Goal: Information Seeking & Learning: Learn about a topic

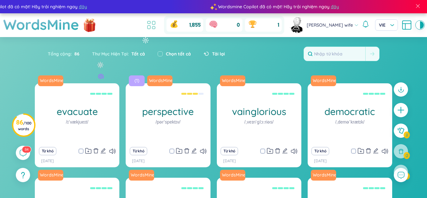
click at [157, 26] on icon at bounding box center [151, 24] width 11 height 11
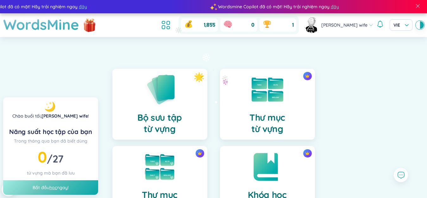
scroll to position [95, 0]
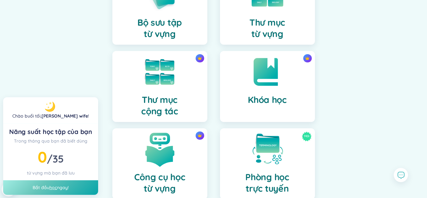
click at [177, 151] on img at bounding box center [159, 149] width 35 height 35
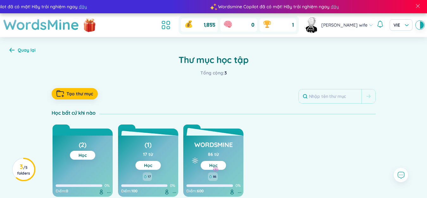
click at [222, 169] on button "Học" at bounding box center [213, 165] width 25 height 9
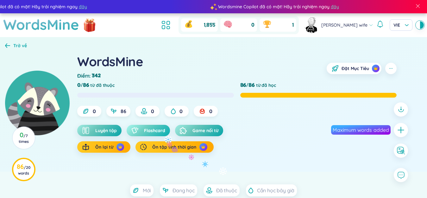
click at [161, 129] on span "Flashcard" at bounding box center [154, 130] width 21 height 6
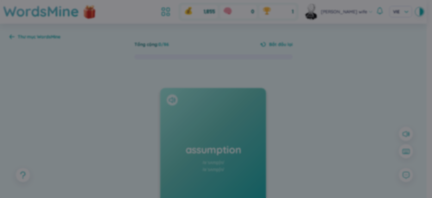
click at [111, 113] on div "Chào mừng bạn đến với trang flashcard (chế độ luyện tập) Học từ vựng bằng cách …" at bounding box center [216, 99] width 432 height 198
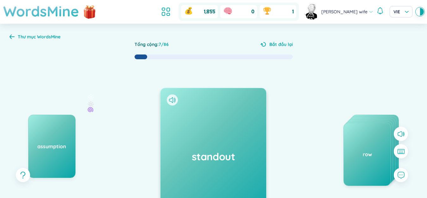
click at [45, 12] on h1 "WordsMine" at bounding box center [41, 11] width 76 height 22
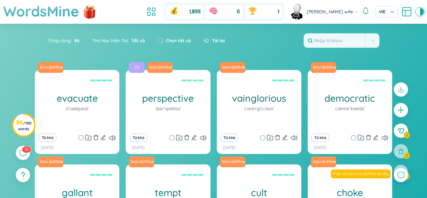
click at [402, 16] on icon at bounding box center [406, 11] width 11 height 11
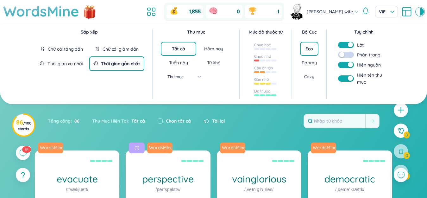
click at [100, 62] on div "Thời gian gần nhất" at bounding box center [116, 63] width 55 height 15
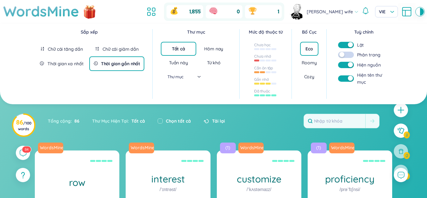
click at [262, 124] on section "Sắp xếp Chữ cái tăng dần Chữ cái giảm dần Thời gian xa nhất Thời gian gần nhất …" at bounding box center [213, 199] width 427 height 351
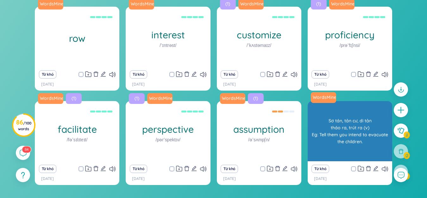
scroll to position [109, 0]
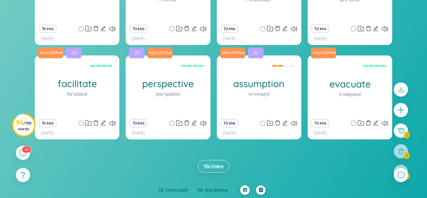
click at [201, 159] on div "WordsMine row sự cãi nhau, sự quở trách (n) Eg: A long row is very tiring. Từ k…" at bounding box center [213, 66] width 421 height 211
click at [214, 165] on span "Tải thêm" at bounding box center [213, 166] width 21 height 7
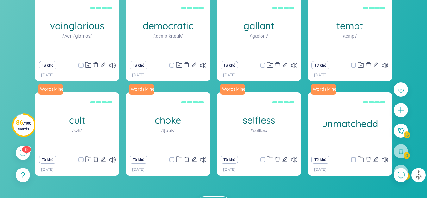
scroll to position [297, 0]
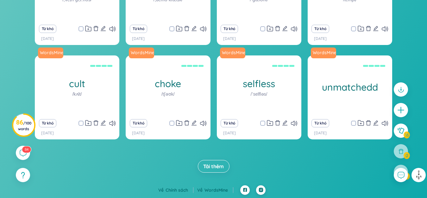
click at [216, 166] on span "Tải thêm" at bounding box center [213, 166] width 21 height 7
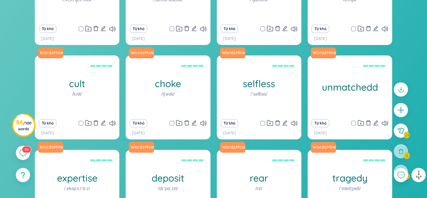
scroll to position [486, 0]
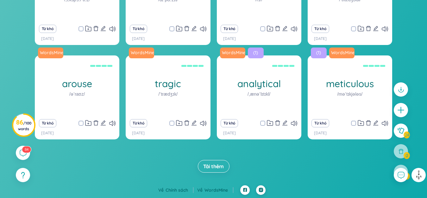
click at [211, 163] on span "Tải thêm" at bounding box center [213, 166] width 21 height 7
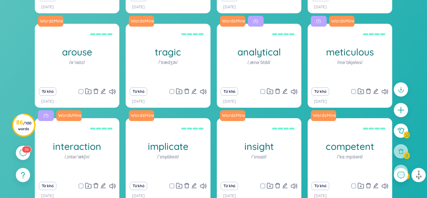
scroll to position [675, 0]
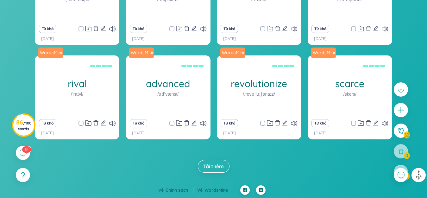
click at [211, 163] on span "Tải thêm" at bounding box center [213, 166] width 21 height 7
